Goal: Task Accomplishment & Management: Manage account settings

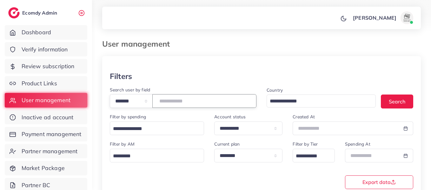
click at [196, 102] on input "*******" at bounding box center [205, 101] width 104 height 14
click at [176, 102] on input "*******" at bounding box center [205, 101] width 104 height 14
paste input "number"
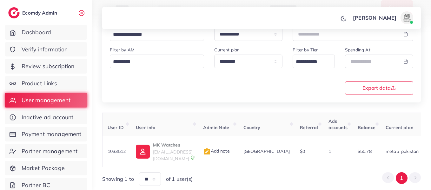
scroll to position [99, 0]
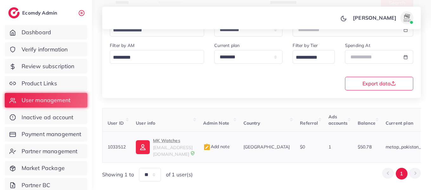
click at [163, 139] on p "MK Watches" at bounding box center [173, 141] width 40 height 8
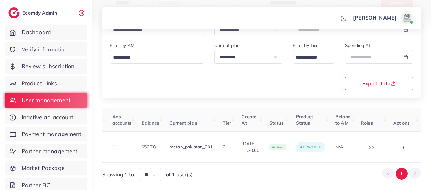
scroll to position [0, 222]
click at [404, 146] on circle "button" at bounding box center [404, 146] width 0 height 0
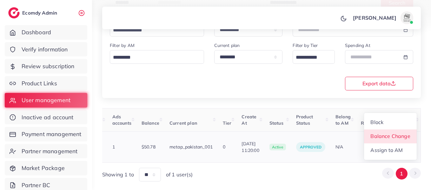
scroll to position [1, 222]
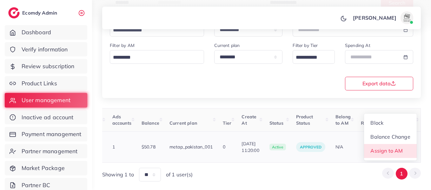
click at [399, 148] on span "Assign to AM" at bounding box center [387, 151] width 32 height 6
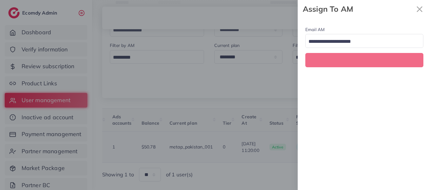
scroll to position [0, 222]
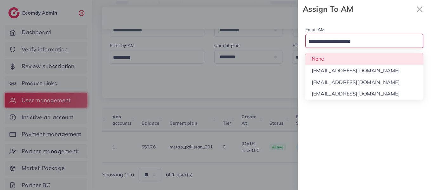
click at [331, 47] on div "Loading..." at bounding box center [365, 41] width 118 height 14
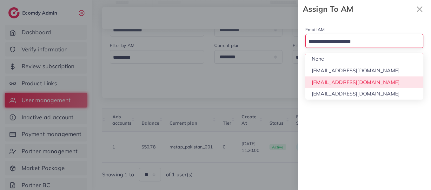
click at [345, 78] on div "Email AM Loading... None [EMAIL_ADDRESS][DOMAIN_NAME] [EMAIL_ADDRESS][DOMAIN_NA…" at bounding box center [364, 104] width 133 height 172
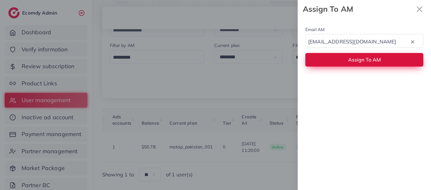
click at [335, 66] on button "Assign To AM" at bounding box center [365, 60] width 118 height 14
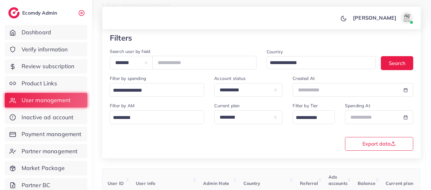
scroll to position [0, 0]
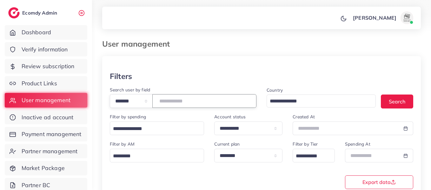
click at [176, 100] on input "*******" at bounding box center [205, 101] width 104 height 14
paste input "number"
type input "*******"
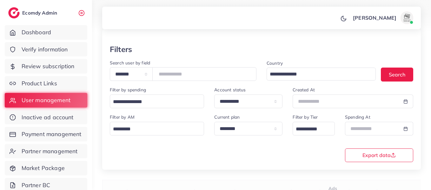
scroll to position [114, 0]
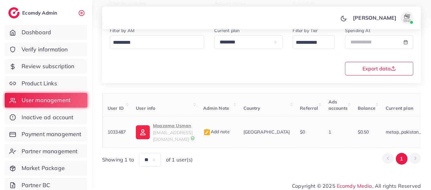
click at [177, 124] on p "Moazama Usman" at bounding box center [173, 126] width 40 height 8
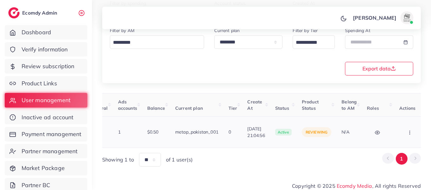
scroll to position [0, 213]
click at [407, 134] on circle "button" at bounding box center [407, 134] width 0 height 0
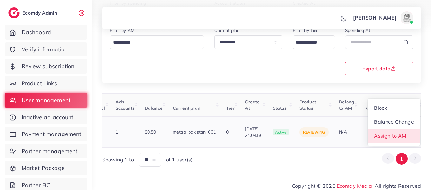
click at [380, 134] on span "Assign to AM" at bounding box center [391, 136] width 32 height 6
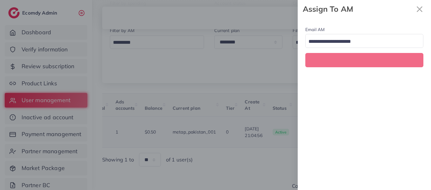
scroll to position [0, 213]
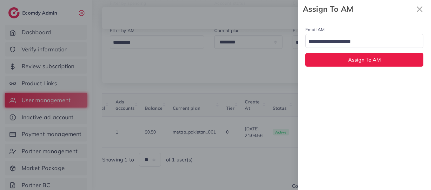
click at [343, 43] on input "Search for option" at bounding box center [361, 42] width 109 height 10
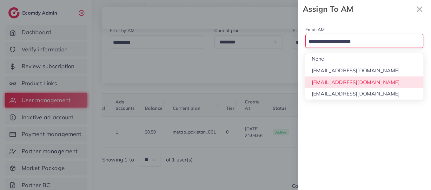
click at [359, 82] on div "Email AM Loading... None [EMAIL_ADDRESS][DOMAIN_NAME] [EMAIL_ADDRESS][DOMAIN_NA…" at bounding box center [364, 104] width 133 height 172
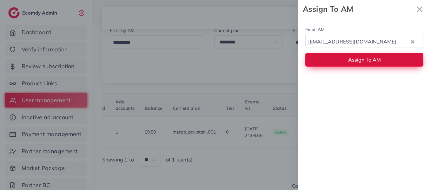
click at [339, 65] on button "Assign To AM" at bounding box center [365, 60] width 118 height 14
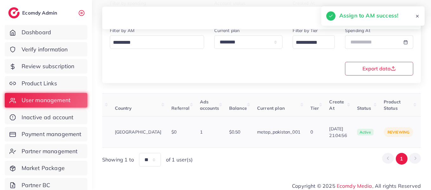
scroll to position [0, 0]
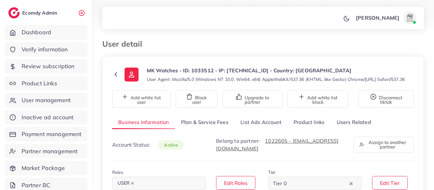
select select "********"
click at [318, 126] on link "Product links" at bounding box center [309, 123] width 43 height 14
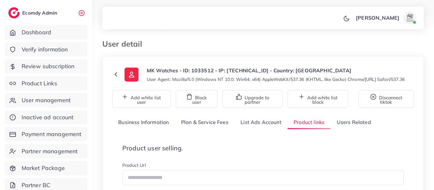
click at [282, 129] on link "List Ads Account" at bounding box center [260, 123] width 53 height 14
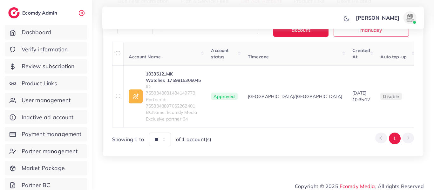
scroll to position [132, 0]
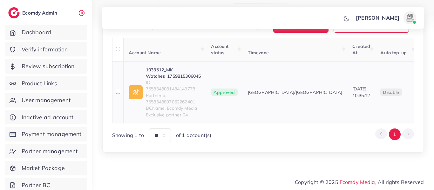
click at [183, 82] on span "ID: 7558348031484149778" at bounding box center [173, 85] width 55 height 13
click at [179, 78] on link "1033512_MK Watches_1759815306045" at bounding box center [173, 73] width 55 height 13
click at [174, 89] on span "ID: 7558348031484149778" at bounding box center [173, 85] width 55 height 13
copy span "7558348031484149778"
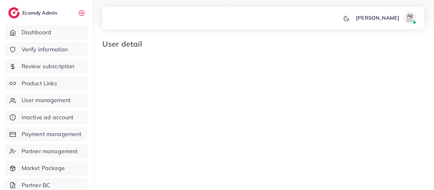
select select "********"
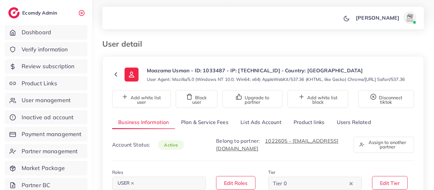
click at [273, 129] on link "List Ads Account" at bounding box center [260, 123] width 53 height 14
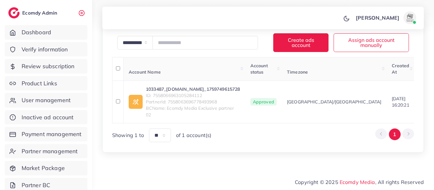
scroll to position [117, 0]
click at [179, 86] on link "1033487_mous.pk_1759749615728" at bounding box center [193, 89] width 94 height 6
click at [162, 92] on span "ID: 7558066963105284112" at bounding box center [193, 95] width 94 height 6
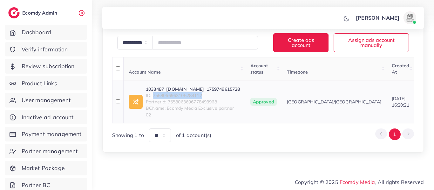
click at [162, 92] on span "ID: 7558066963105284112" at bounding box center [193, 95] width 94 height 6
